Goal: Task Accomplishment & Management: Manage account settings

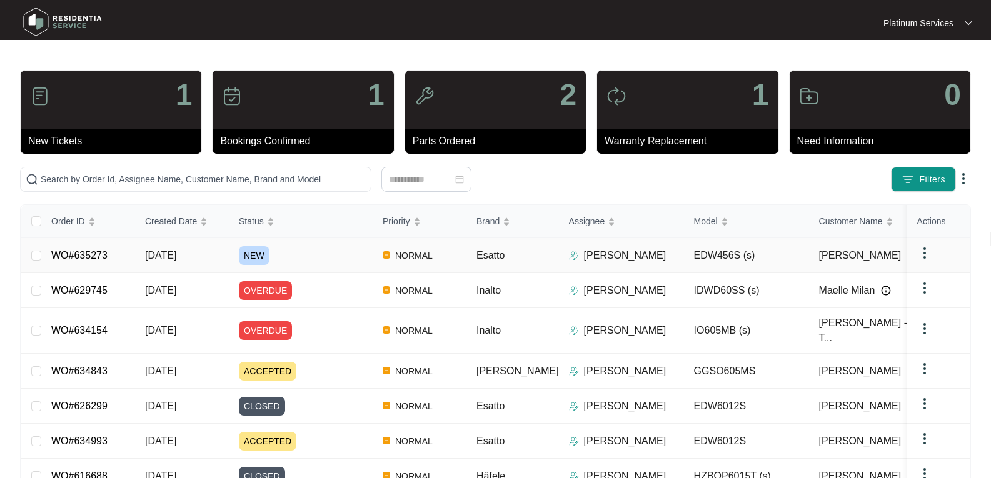
click at [176, 259] on span "[DATE]" at bounding box center [160, 255] width 31 height 11
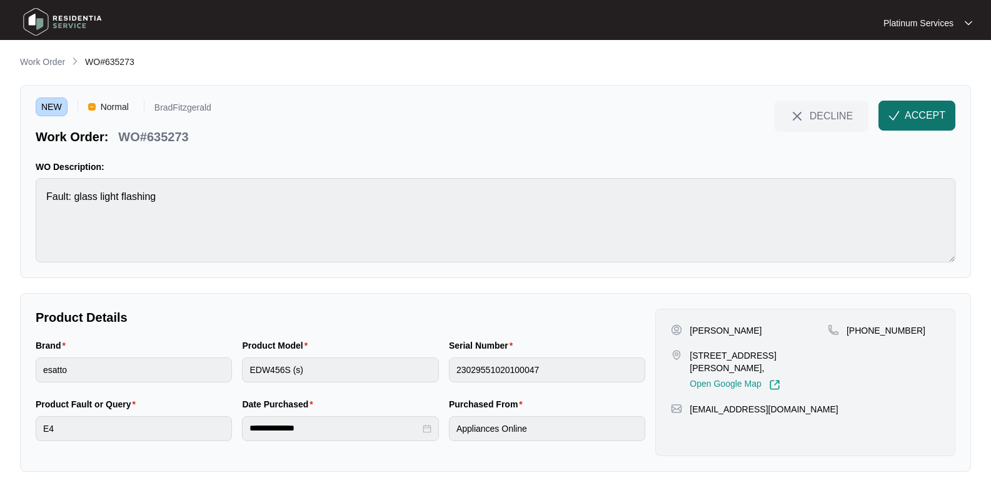
click at [939, 116] on span "ACCEPT" at bounding box center [925, 115] width 41 height 15
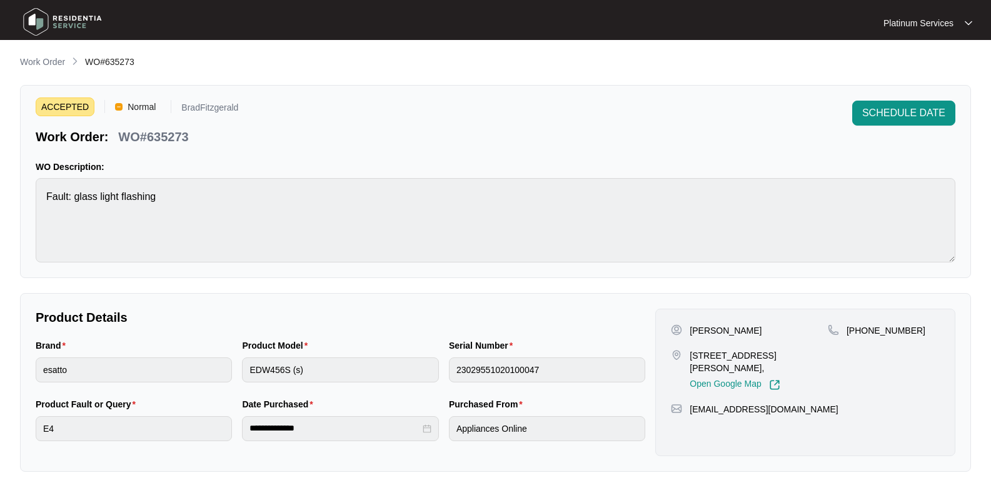
drag, startPoint x: 776, startPoint y: 336, endPoint x: 691, endPoint y: 327, distance: 85.5
click at [691, 327] on div "[PERSON_NAME]" at bounding box center [749, 331] width 157 height 13
copy p "[PERSON_NAME]"
drag, startPoint x: 714, startPoint y: 370, endPoint x: 691, endPoint y: 358, distance: 25.5
click at [691, 358] on p "[STREET_ADDRESS][PERSON_NAME]," at bounding box center [759, 362] width 138 height 25
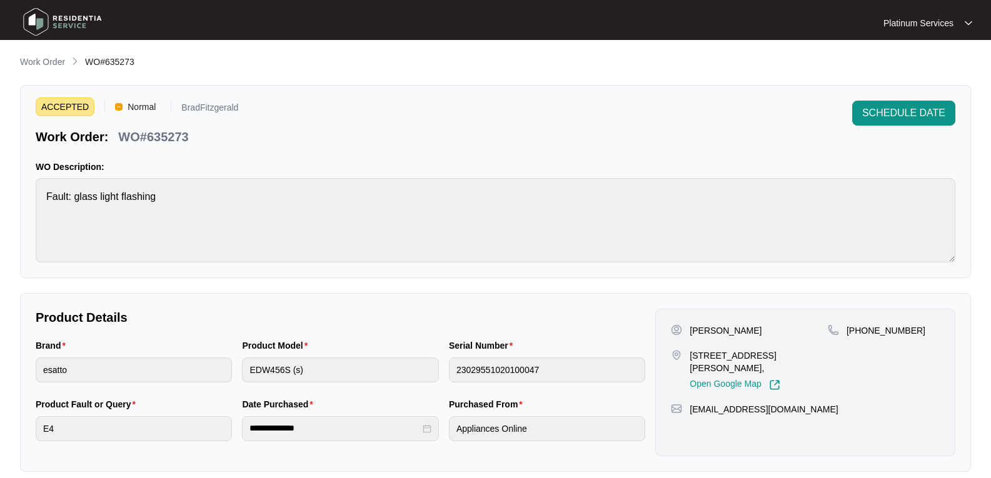
copy p "[STREET_ADDRESS][PERSON_NAME],"
drag, startPoint x: 764, startPoint y: 410, endPoint x: 690, endPoint y: 410, distance: 73.8
click at [690, 410] on div "[EMAIL_ADDRESS][DOMAIN_NAME]" at bounding box center [805, 409] width 269 height 13
copy p "[EMAIL_ADDRESS][DOMAIN_NAME]"
drag, startPoint x: 928, startPoint y: 332, endPoint x: 849, endPoint y: 336, distance: 78.9
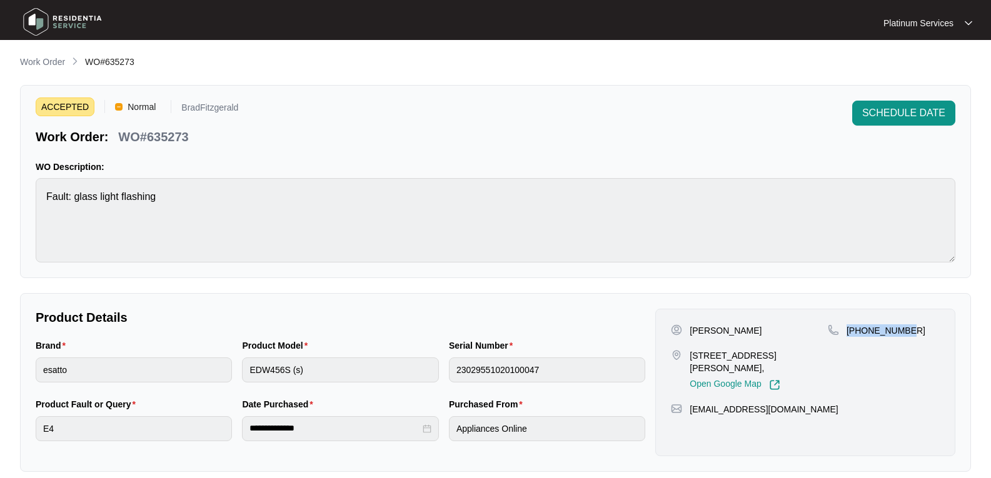
click at [849, 336] on div "[PHONE_NUMBER]" at bounding box center [884, 331] width 112 height 13
copy p "[PHONE_NUMBER]"
click at [213, 365] on div "Brand esatto Product Model EDW456S (s) Serial Number 23029551020100047" at bounding box center [341, 368] width 620 height 59
click at [169, 131] on p "WO#635273" at bounding box center [153, 137] width 70 height 18
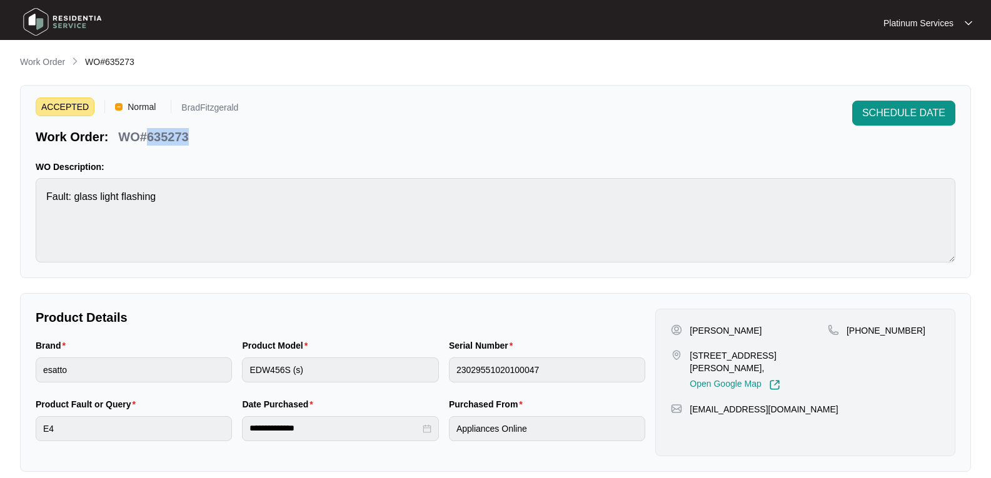
copy p "635273"
